Goal: Find specific page/section: Find specific page/section

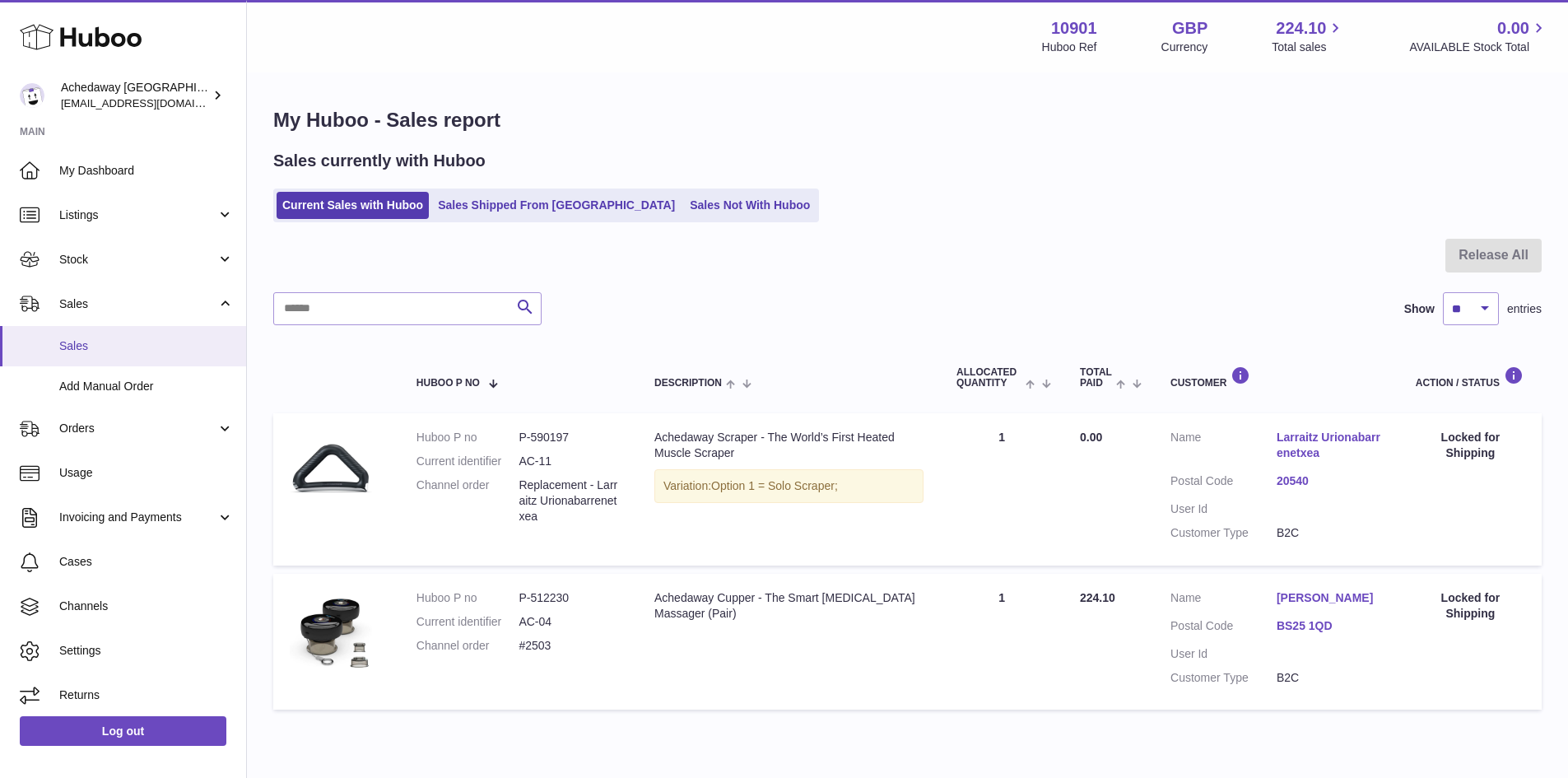
click at [149, 343] on span "Sales" at bounding box center [146, 346] width 175 height 16
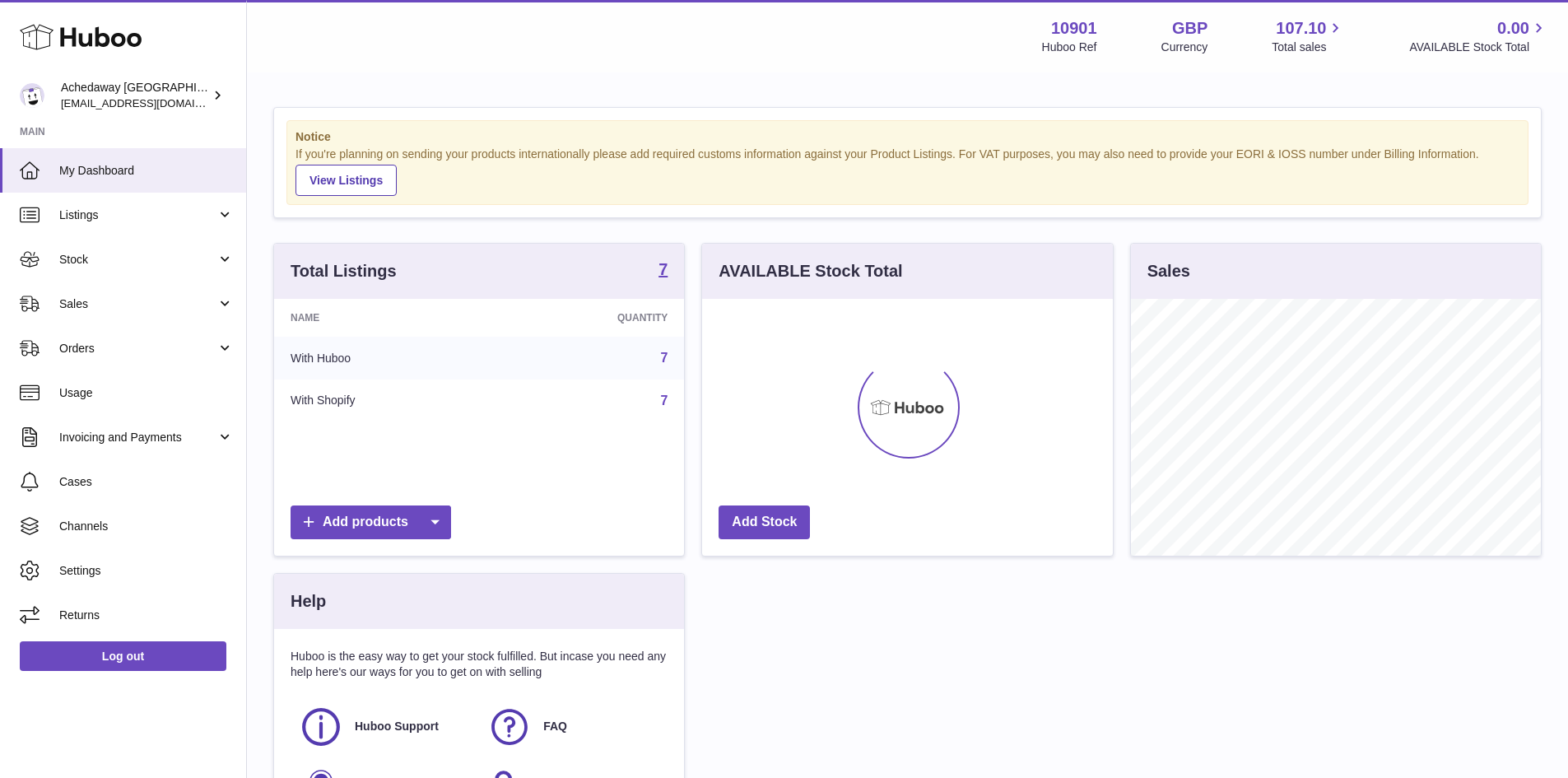
scroll to position [257, 411]
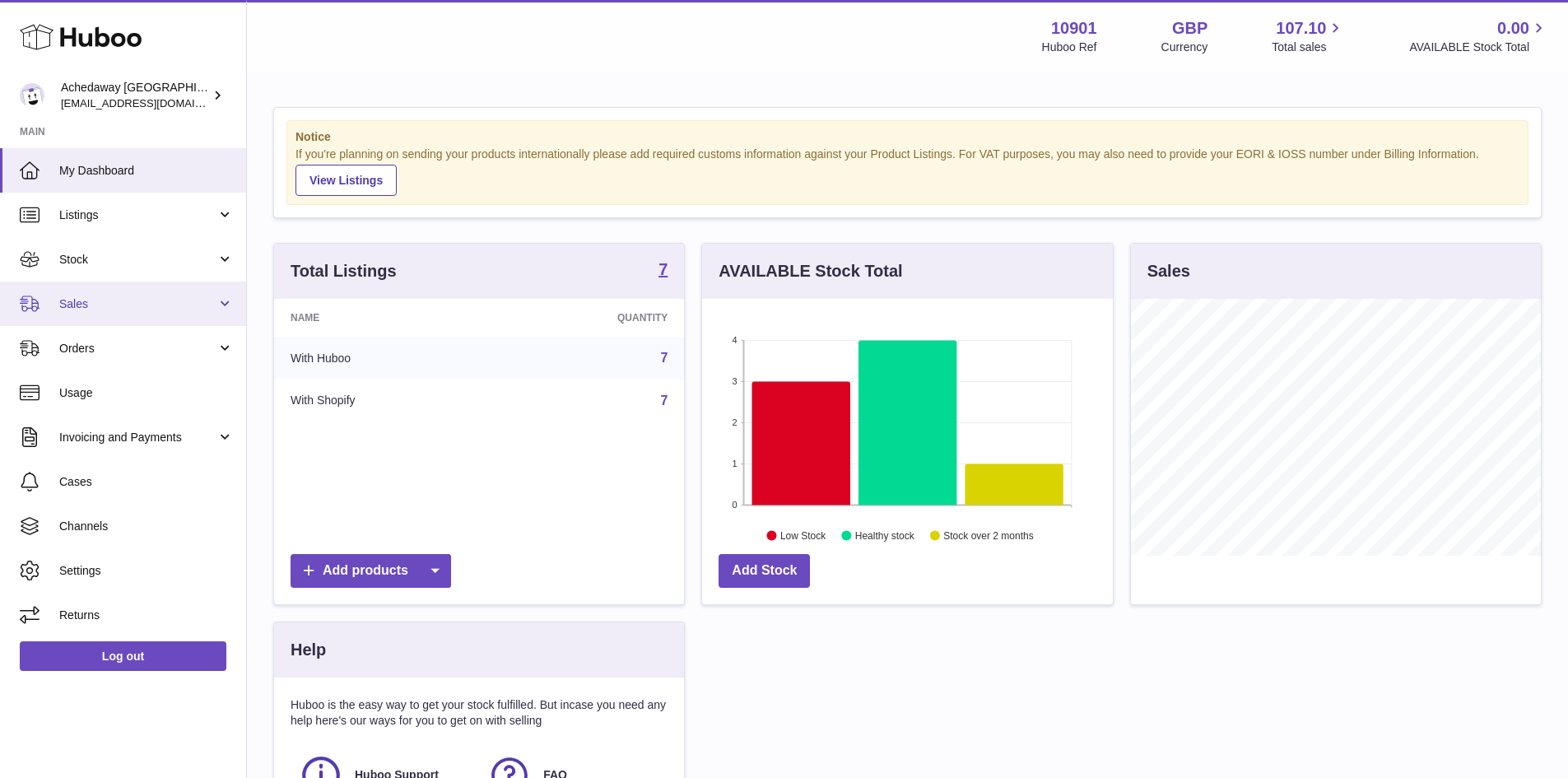
click at [126, 292] on link "Sales" at bounding box center [123, 304] width 246 height 44
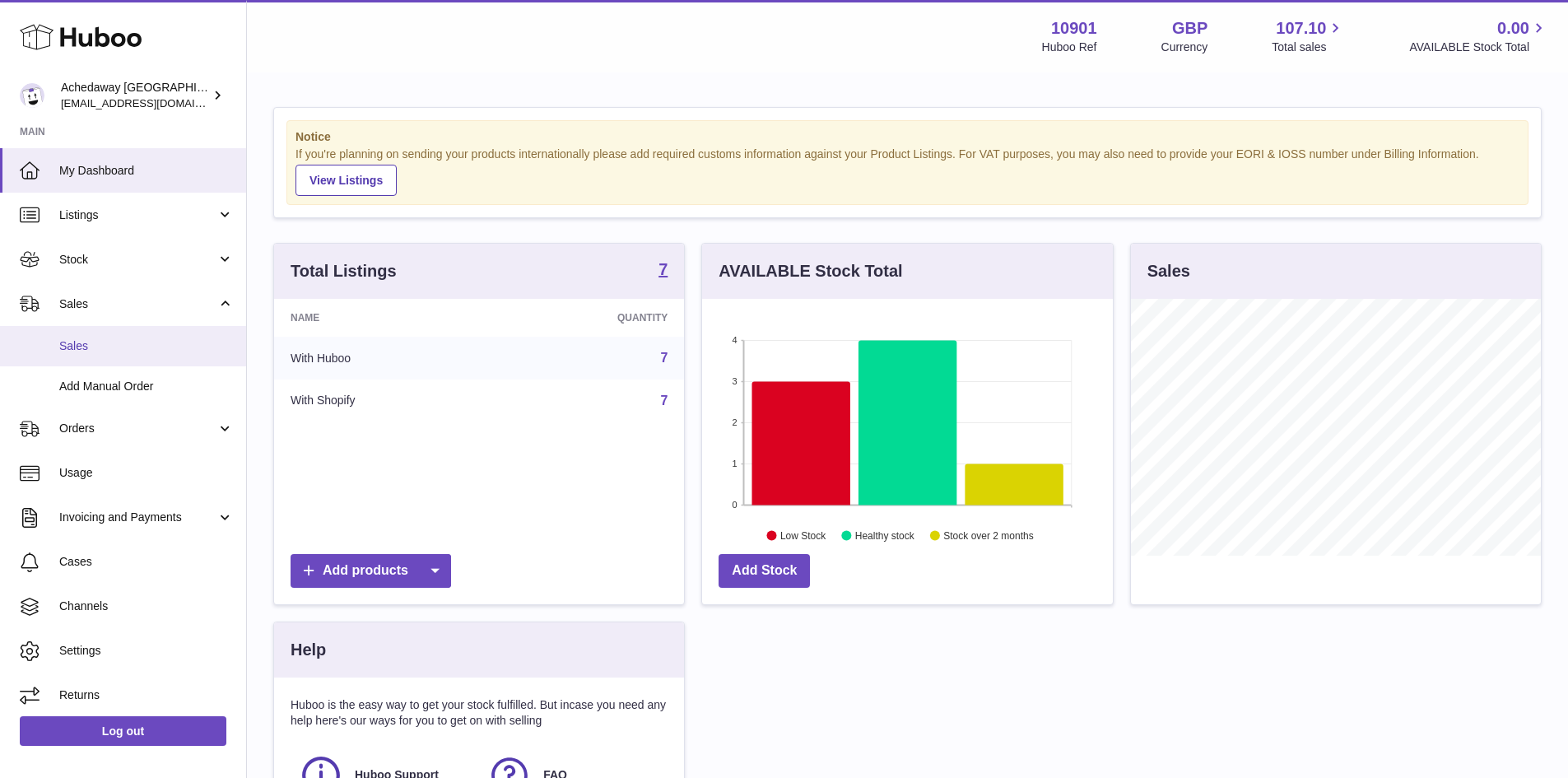
click at [149, 345] on span "Sales" at bounding box center [146, 346] width 175 height 16
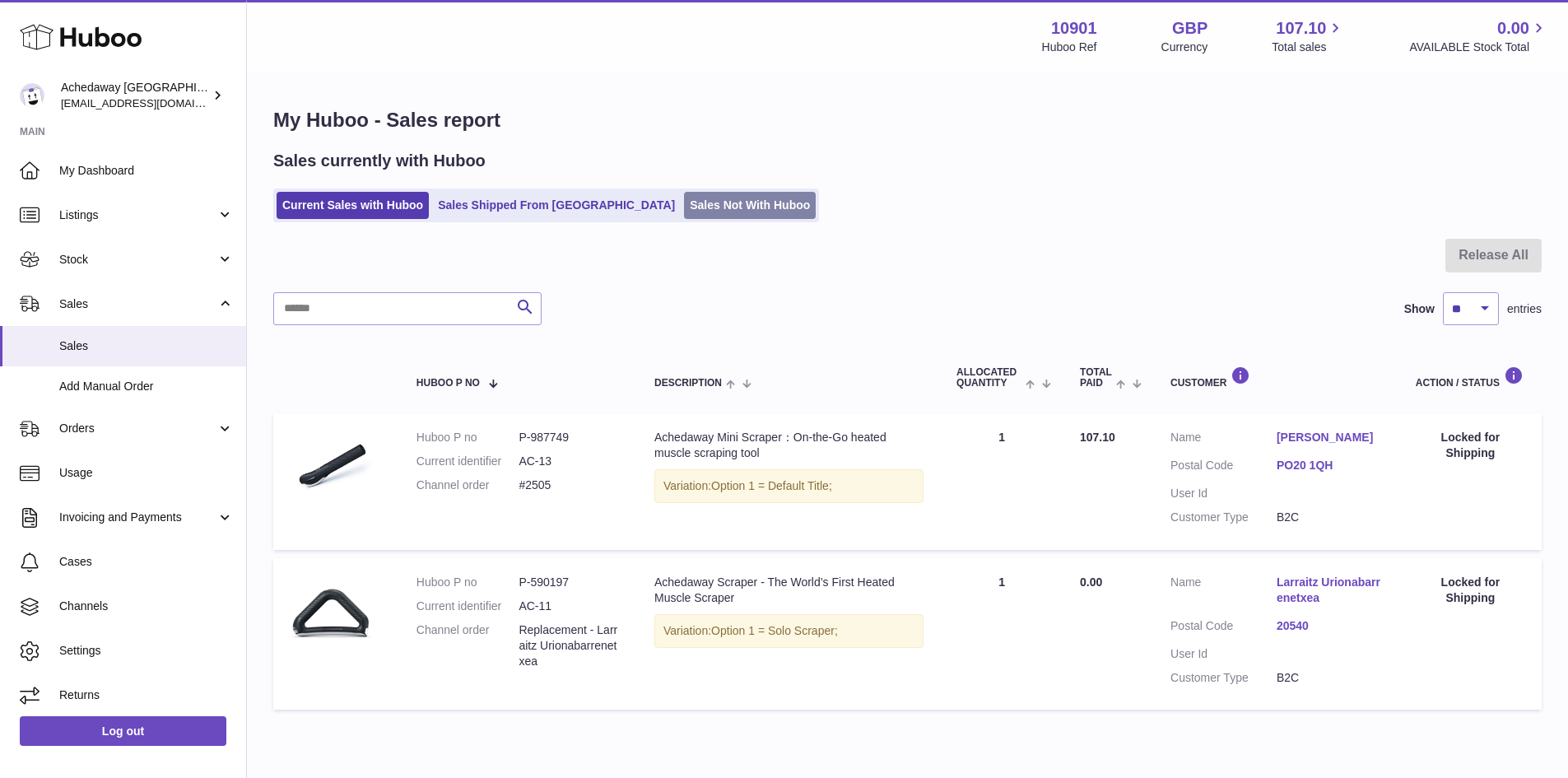
click at [684, 211] on link "Sales Not With Huboo" at bounding box center [750, 205] width 132 height 27
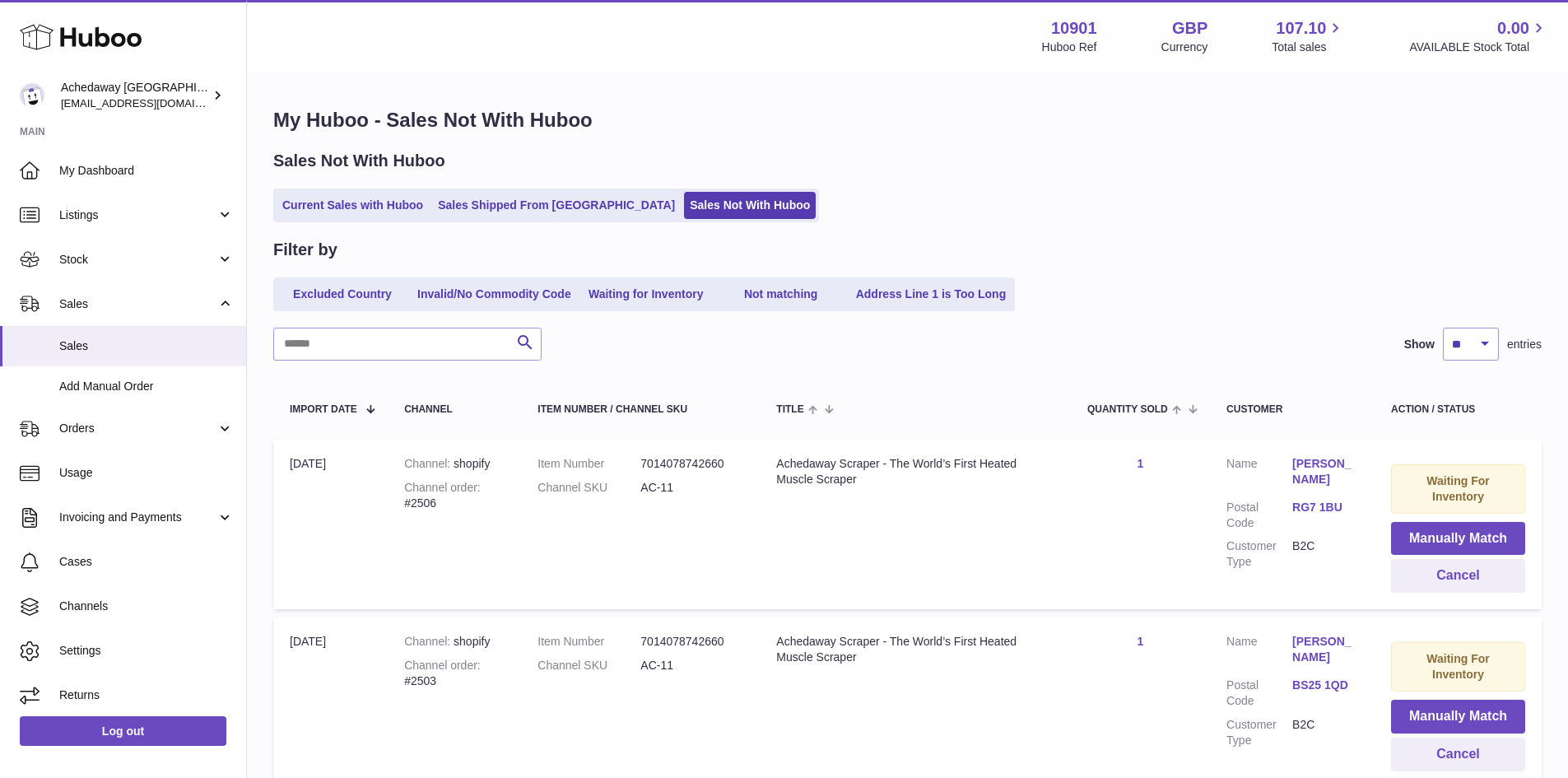
click at [398, 206] on link "Current Sales with Huboo" at bounding box center [353, 205] width 152 height 27
